Goal: Information Seeking & Learning: Learn about a topic

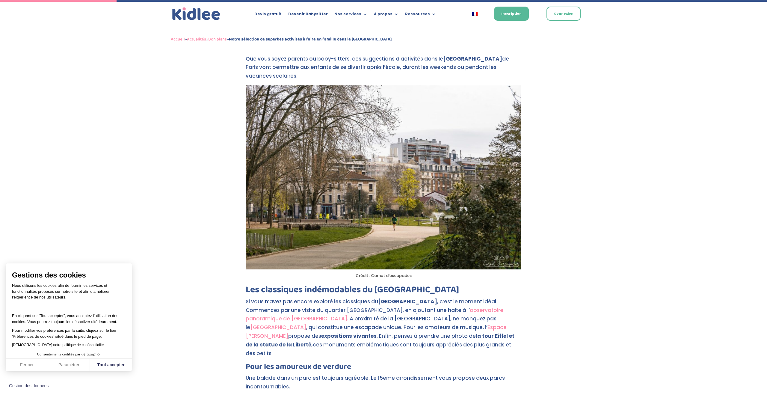
scroll to position [201, 0]
click at [121, 365] on button "Tout accepter" at bounding box center [111, 365] width 42 height 13
checkbox input "true"
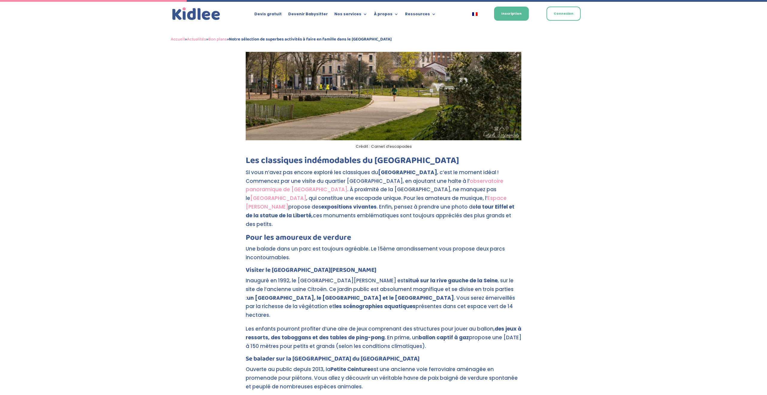
scroll to position [332, 0]
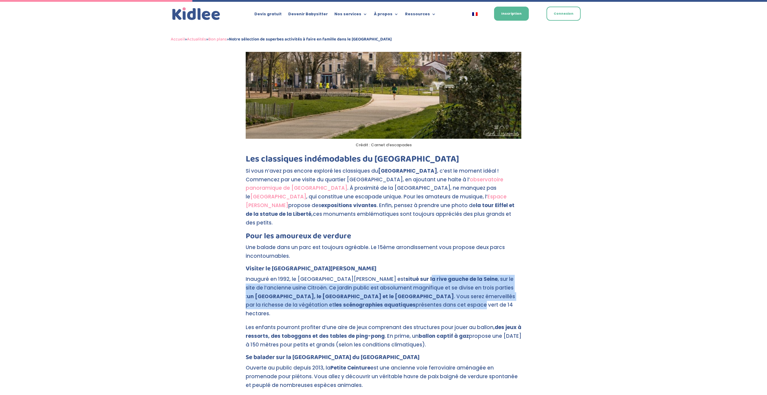
drag, startPoint x: 385, startPoint y: 306, endPoint x: 383, endPoint y: 277, distance: 29.1
click at [383, 277] on p "Inauguré en 1992, le [GEOGRAPHIC_DATA][PERSON_NAME] est situé sur la rive gauch…" at bounding box center [384, 299] width 276 height 49
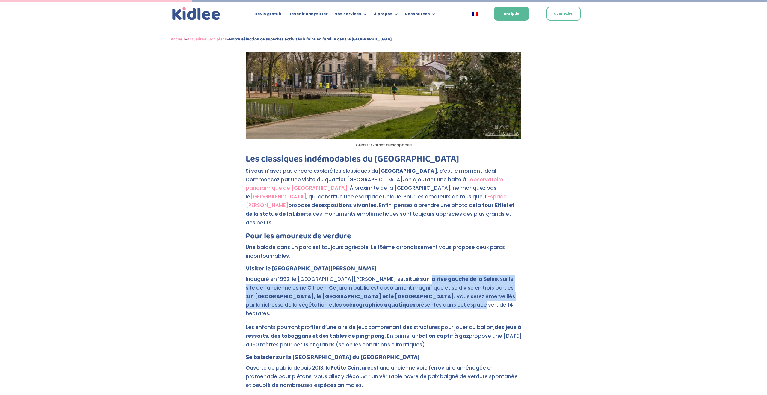
click at [405, 277] on strong "situé sur la rive gauche de la Seine" at bounding box center [451, 278] width 92 height 7
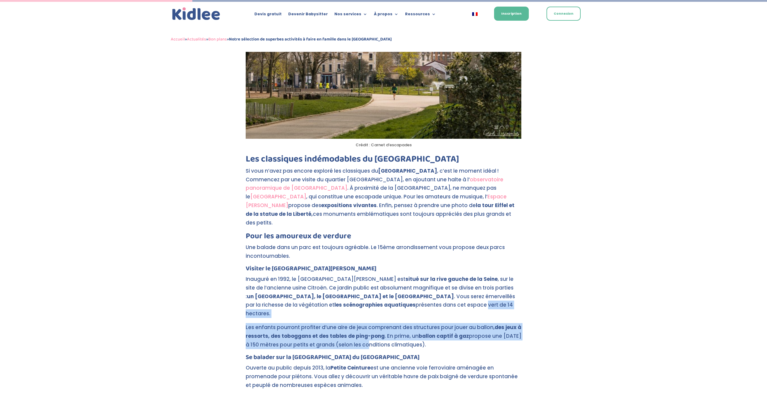
drag, startPoint x: 386, startPoint y: 340, endPoint x: 386, endPoint y: 306, distance: 34.1
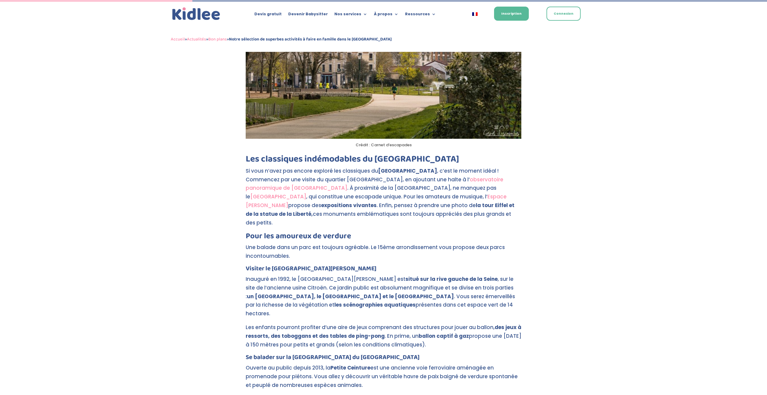
click at [411, 341] on p "Les enfants pourront profiter d’une aire de jeux comprenant des structures pour…" at bounding box center [384, 338] width 276 height 31
drag, startPoint x: 462, startPoint y: 335, endPoint x: 465, endPoint y: 318, distance: 16.9
click at [465, 323] on p "Les enfants pourront profiter d’une aire de jeux comprenant des structures pour…" at bounding box center [384, 338] width 276 height 31
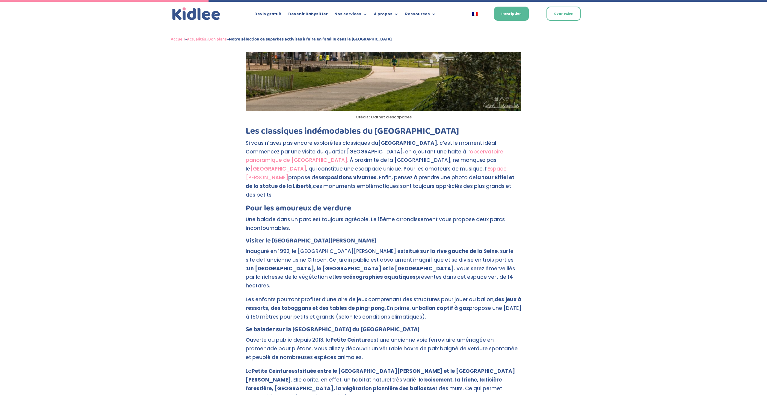
scroll to position [359, 0]
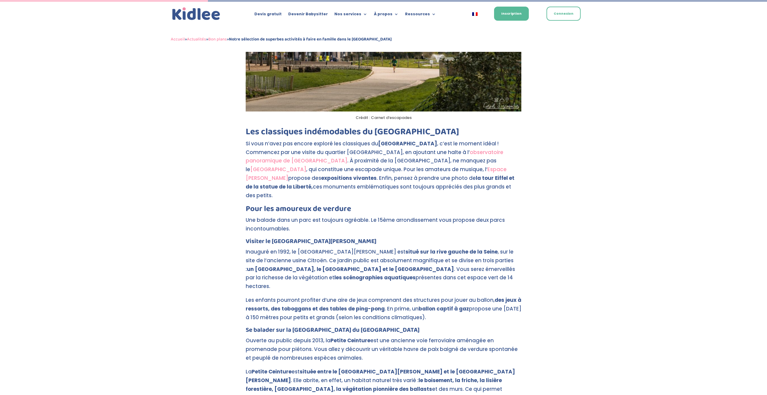
click at [484, 173] on p "Si vous n’avez pas encore exploré les classiques du 15ème arrondissement , c’es…" at bounding box center [384, 172] width 276 height 66
click at [306, 170] on link "[GEOGRAPHIC_DATA]" at bounding box center [278, 169] width 56 height 7
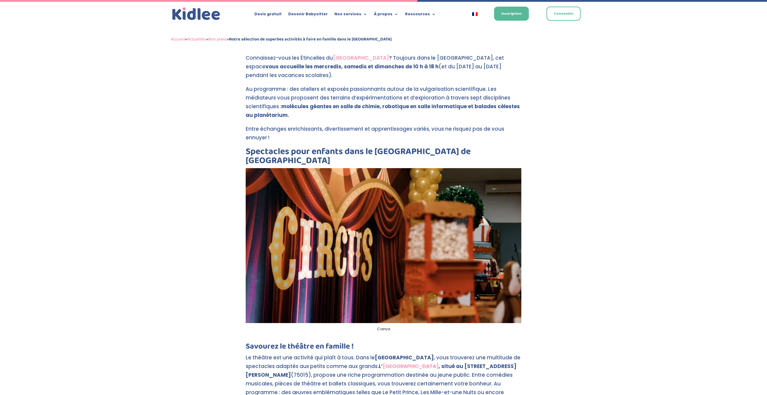
scroll to position [725, 0]
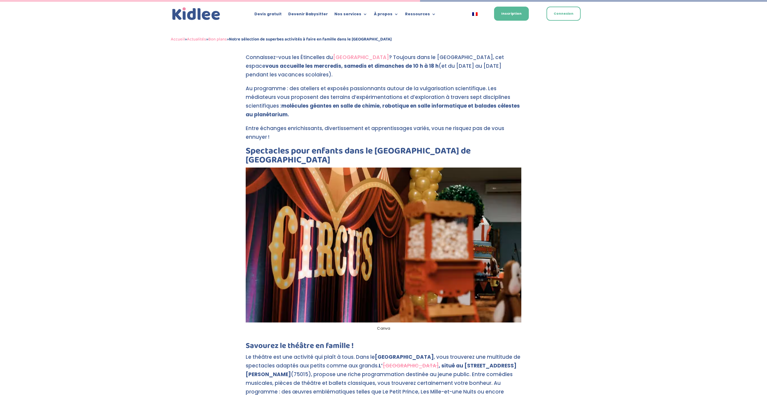
click at [406, 362] on link "[GEOGRAPHIC_DATA]" at bounding box center [410, 365] width 56 height 7
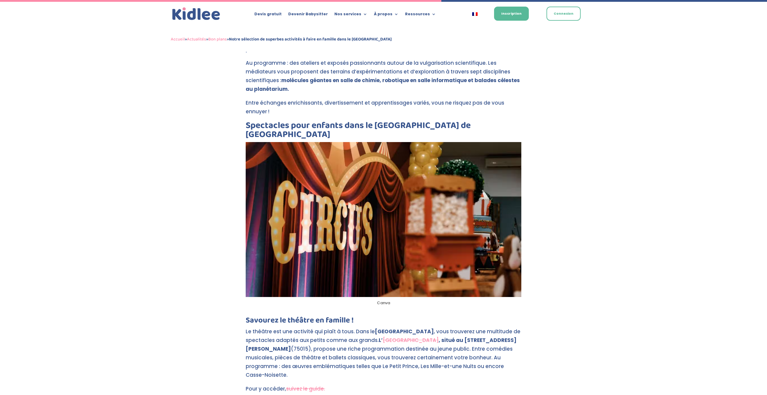
scroll to position [766, 0]
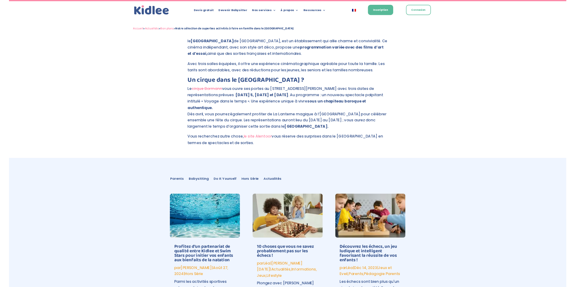
scroll to position [1374, 0]
